Goal: Task Accomplishment & Management: Manage account settings

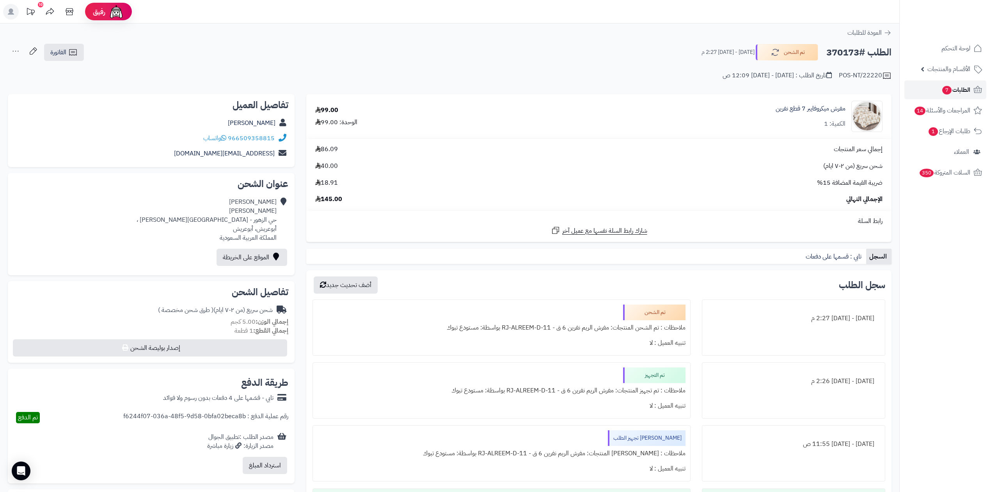
click at [973, 87] on icon at bounding box center [977, 89] width 9 height 9
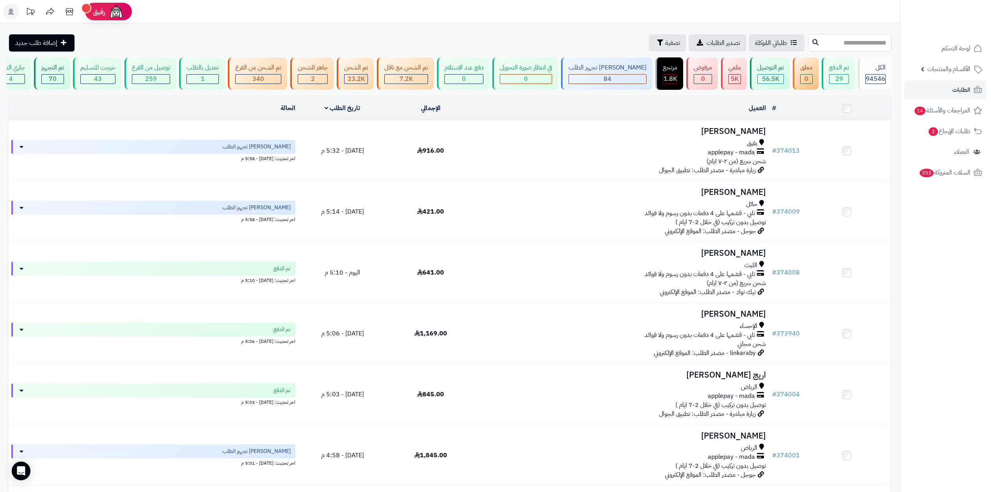
click at [875, 46] on input "text" at bounding box center [849, 43] width 83 height 18
paste input "******"
type input "******"
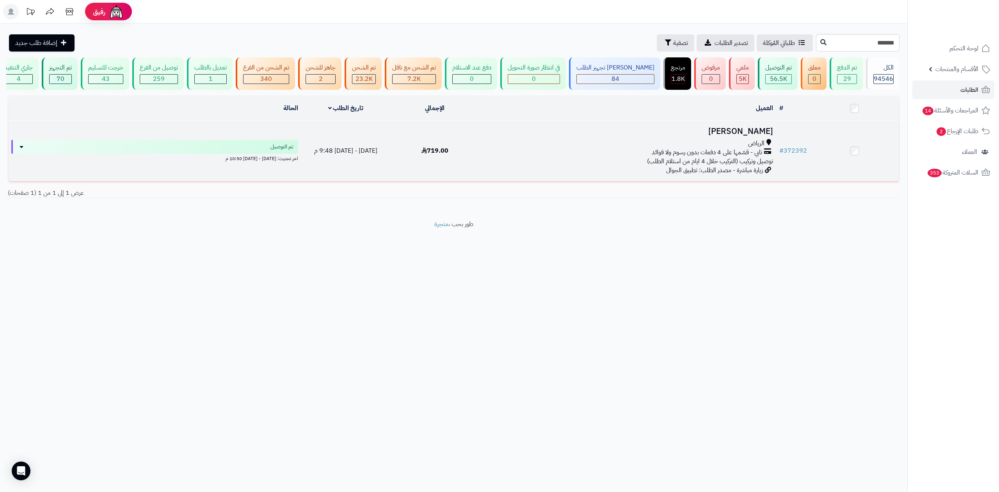
click at [600, 137] on td "amjad abdulaziz الرياض تابي - قسّمها على 4 دفعات بدون رسوم ولا فوائد توصيل وترك…" at bounding box center [627, 151] width 296 height 60
click at [621, 158] on div "الرياض تابي - قسّمها على 4 دفعات بدون رسوم ولا فوائد توصيل وتركيب (التركيب خلال…" at bounding box center [627, 152] width 290 height 27
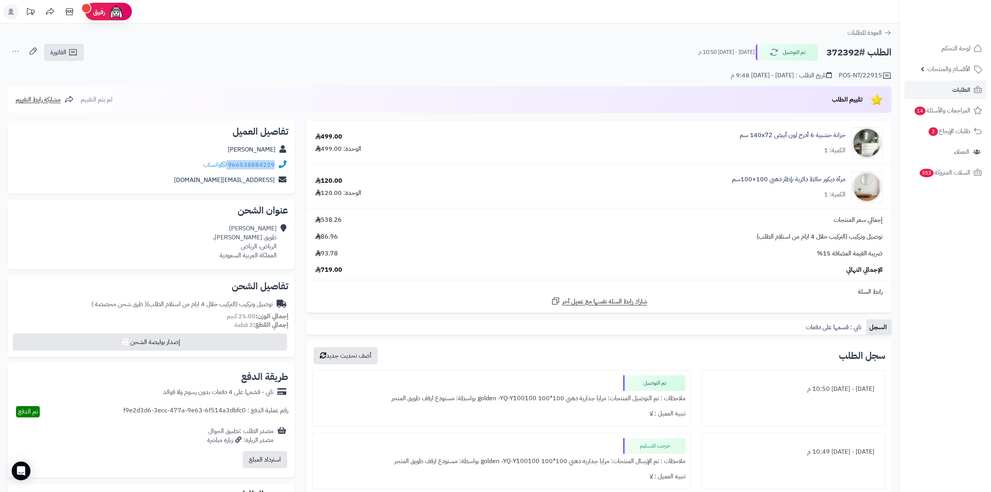
drag, startPoint x: 229, startPoint y: 165, endPoint x: 279, endPoint y: 162, distance: 50.8
click at [279, 162] on div "966538884229 واتساب" at bounding box center [151, 164] width 274 height 15
copy div "966538884229"
click at [843, 49] on h2 "الطلب #372392" at bounding box center [858, 52] width 65 height 16
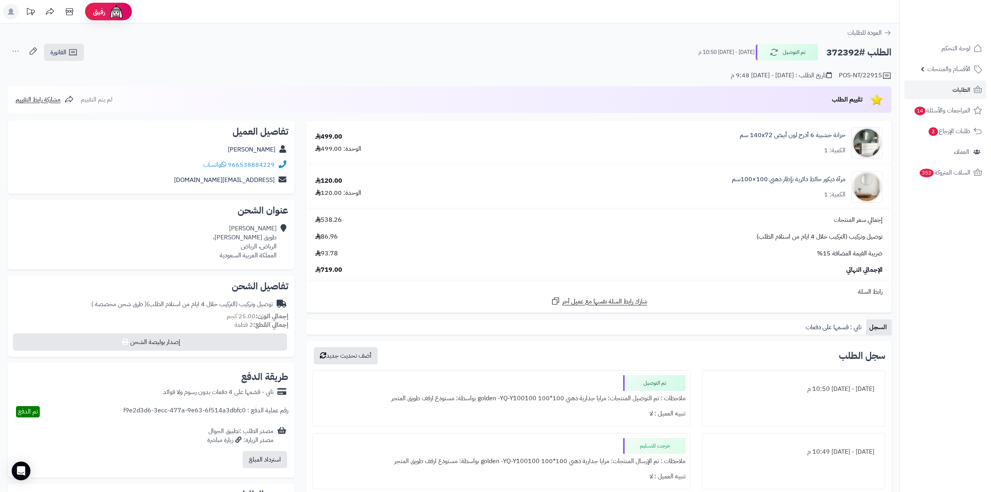
copy h2 "372392"
click at [969, 91] on span "الطلبات" at bounding box center [961, 89] width 18 height 11
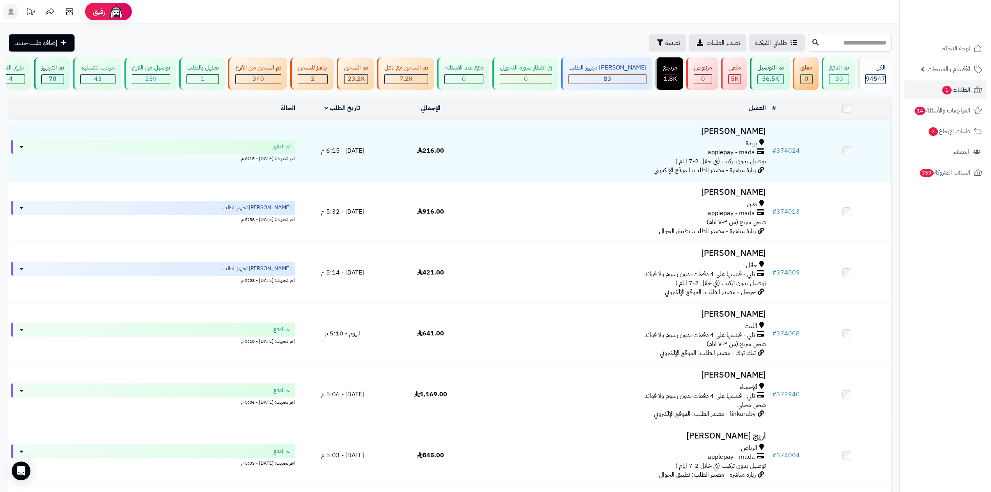
click at [828, 44] on input "text" at bounding box center [849, 43] width 83 height 18
type input "******"
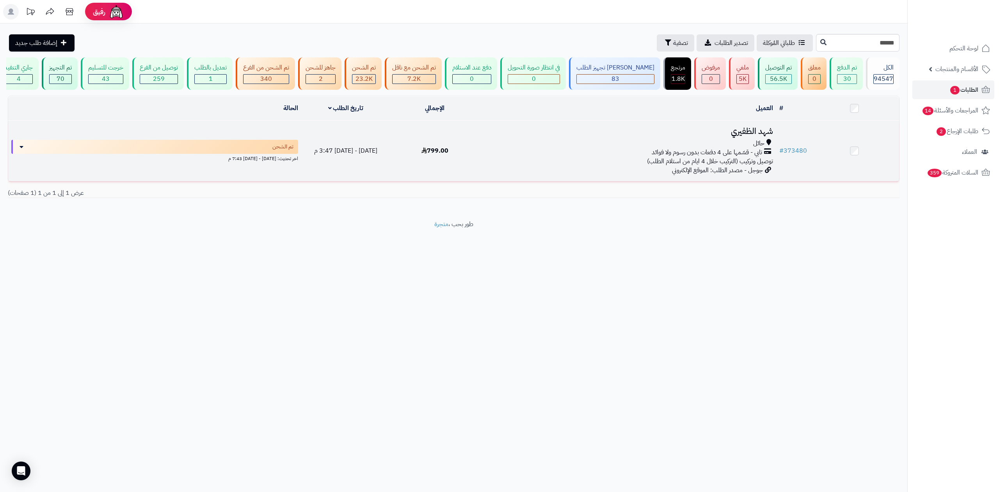
drag, startPoint x: 598, startPoint y: 168, endPoint x: 591, endPoint y: 169, distance: 6.4
click at [598, 168] on td "شهد الظفيري حائل تابي - قسّمها على 4 دفعات بدون رسوم ولا فوائد توصيل وتركيب (ال…" at bounding box center [627, 151] width 296 height 60
click at [620, 148] on div "تابي - قسّمها على 4 دفعات بدون رسوم ولا فوائد" at bounding box center [627, 152] width 290 height 9
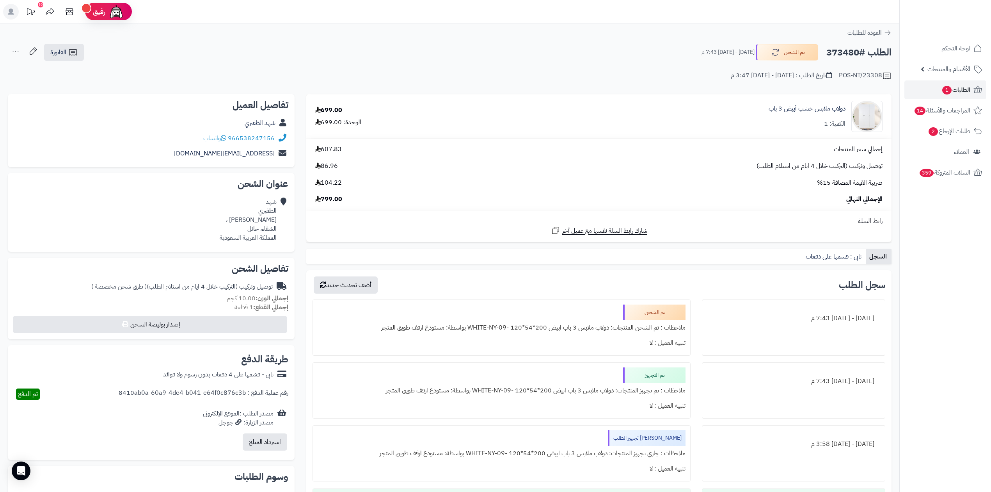
click at [834, 53] on h2 "الطلب #373480" at bounding box center [858, 52] width 65 height 16
copy h2 "373480"
